Goal: Task Accomplishment & Management: Use online tool/utility

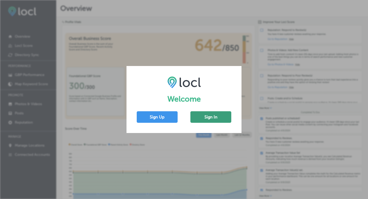
click at [230, 116] on button "Sign In" at bounding box center [210, 116] width 41 height 11
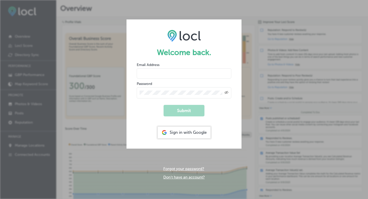
click at [183, 135] on div "Sign in with Google" at bounding box center [184, 132] width 53 height 12
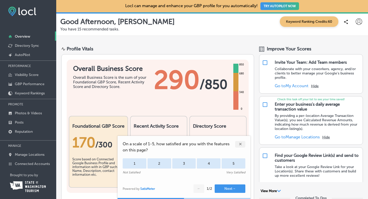
click at [239, 146] on div "✕" at bounding box center [240, 144] width 10 height 7
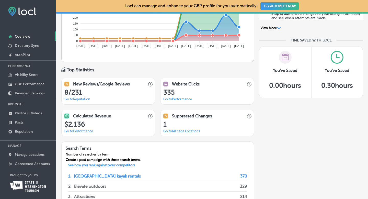
scroll to position [315, 0]
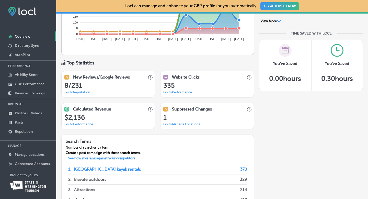
click at [85, 91] on link "Go to Reputation" at bounding box center [77, 92] width 26 height 4
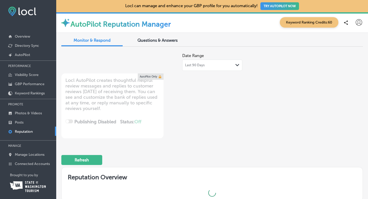
type textarea "x"
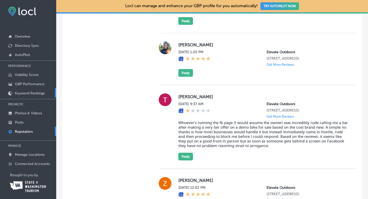
scroll to position [4, 0]
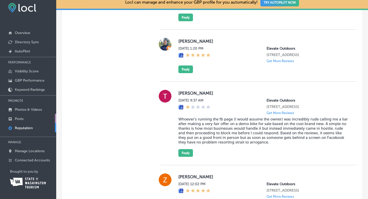
click at [30, 117] on link "Posts" at bounding box center [28, 118] width 56 height 9
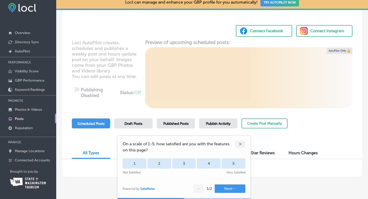
scroll to position [28, 0]
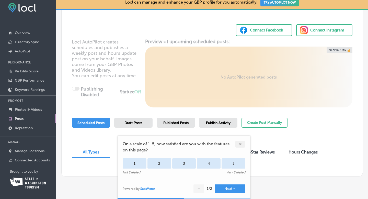
click at [242, 143] on div "✕" at bounding box center [240, 144] width 10 height 7
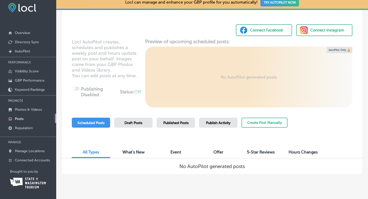
scroll to position [37, 0]
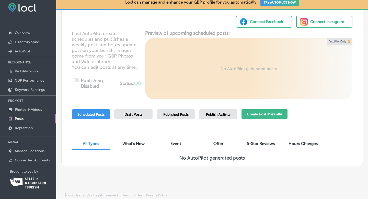
click at [263, 116] on button "Create Post Manually" at bounding box center [264, 114] width 46 height 10
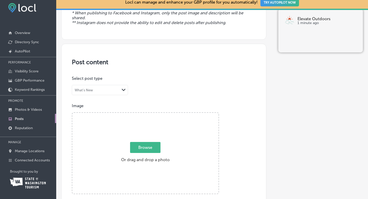
scroll to position [76, 0]
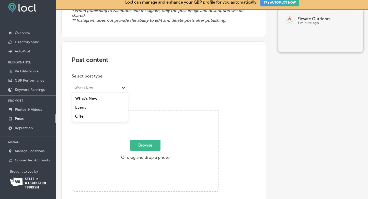
click at [117, 88] on div "What's New" at bounding box center [96, 87] width 48 height 5
click at [118, 88] on div "What's New" at bounding box center [96, 87] width 48 height 5
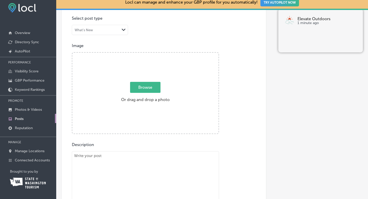
scroll to position [134, 0]
